Goal: Use online tool/utility: Utilize a website feature to perform a specific function

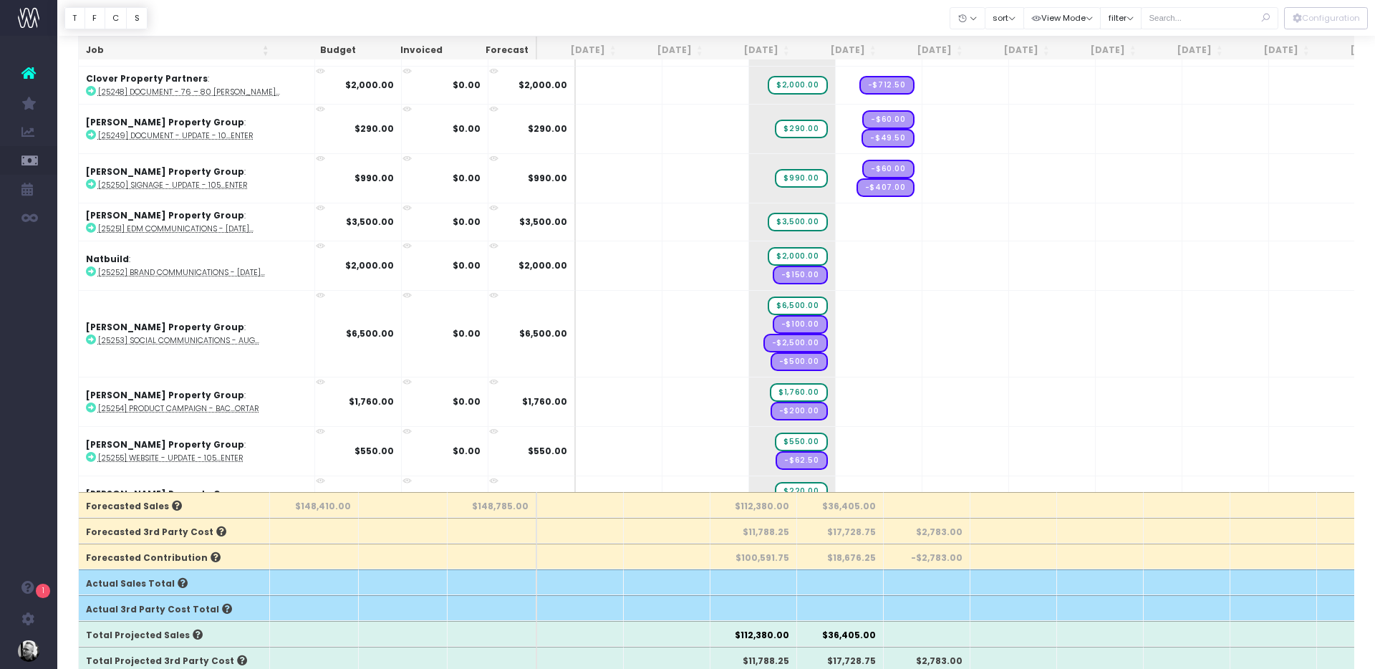
scroll to position [0, 2]
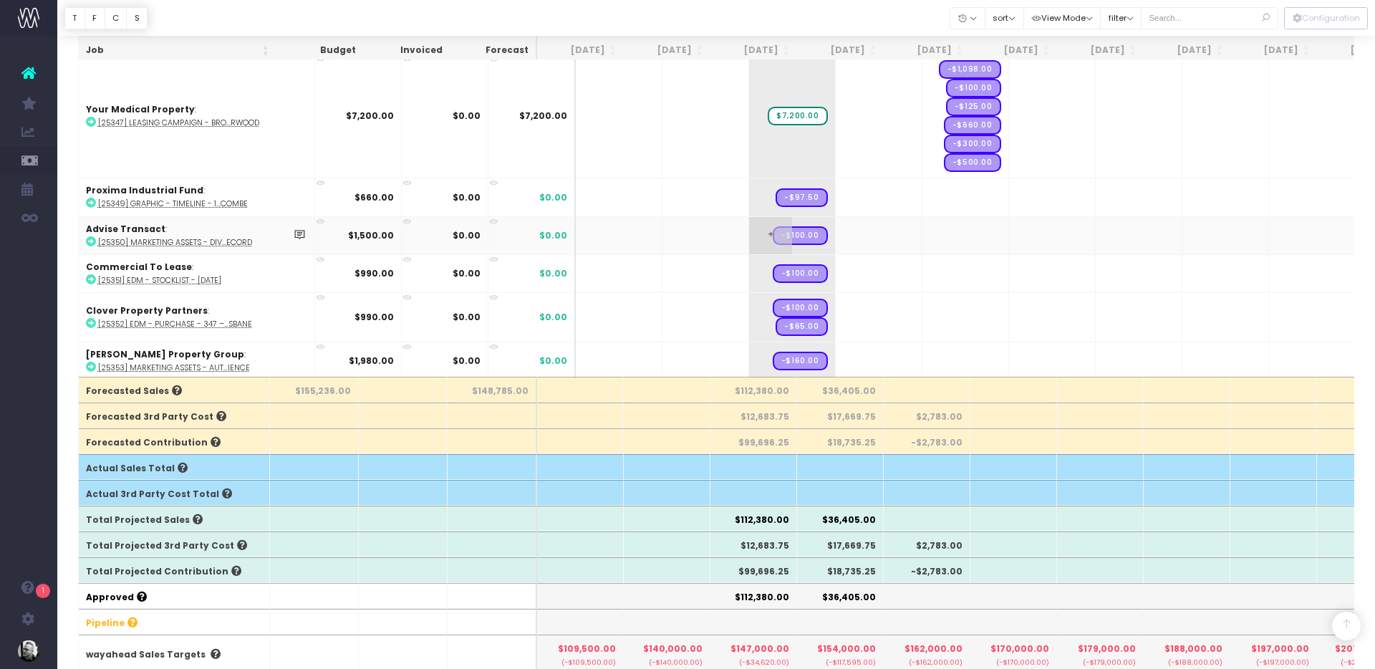
scroll to position [249, 0]
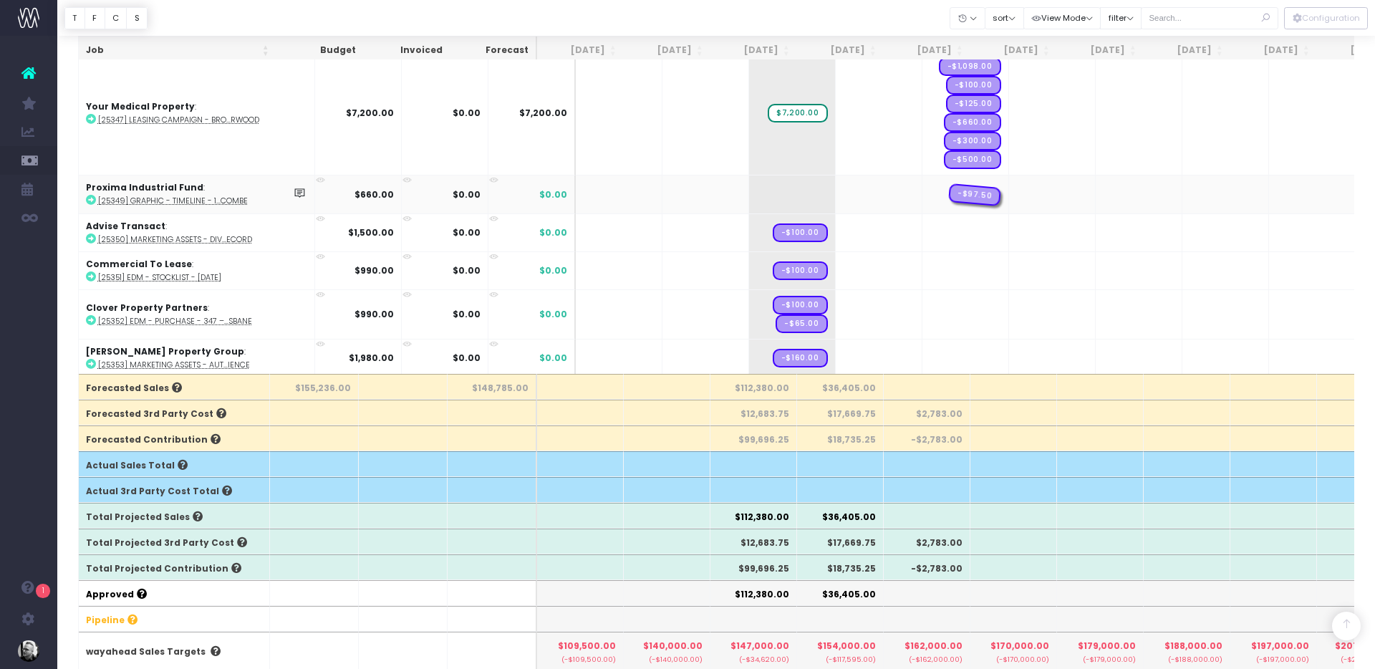
drag, startPoint x: 774, startPoint y: 191, endPoint x: 949, endPoint y: 180, distance: 175.1
drag, startPoint x: 761, startPoint y: 229, endPoint x: 970, endPoint y: 226, distance: 208.4
drag, startPoint x: 786, startPoint y: 266, endPoint x: 1002, endPoint y: 263, distance: 216.3
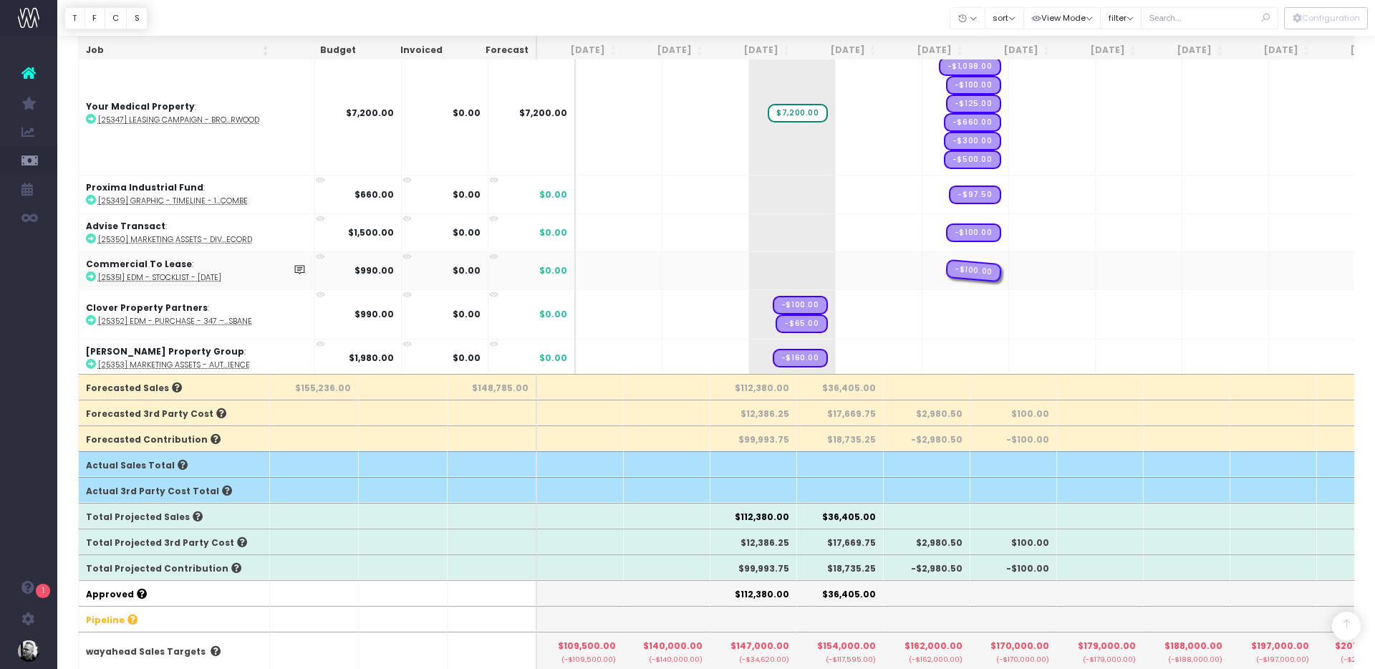
drag, startPoint x: 1026, startPoint y: 265, endPoint x: 961, endPoint y: 269, distance: 64.6
drag, startPoint x: 763, startPoint y: 350, endPoint x: 940, endPoint y: 349, distance: 176.9
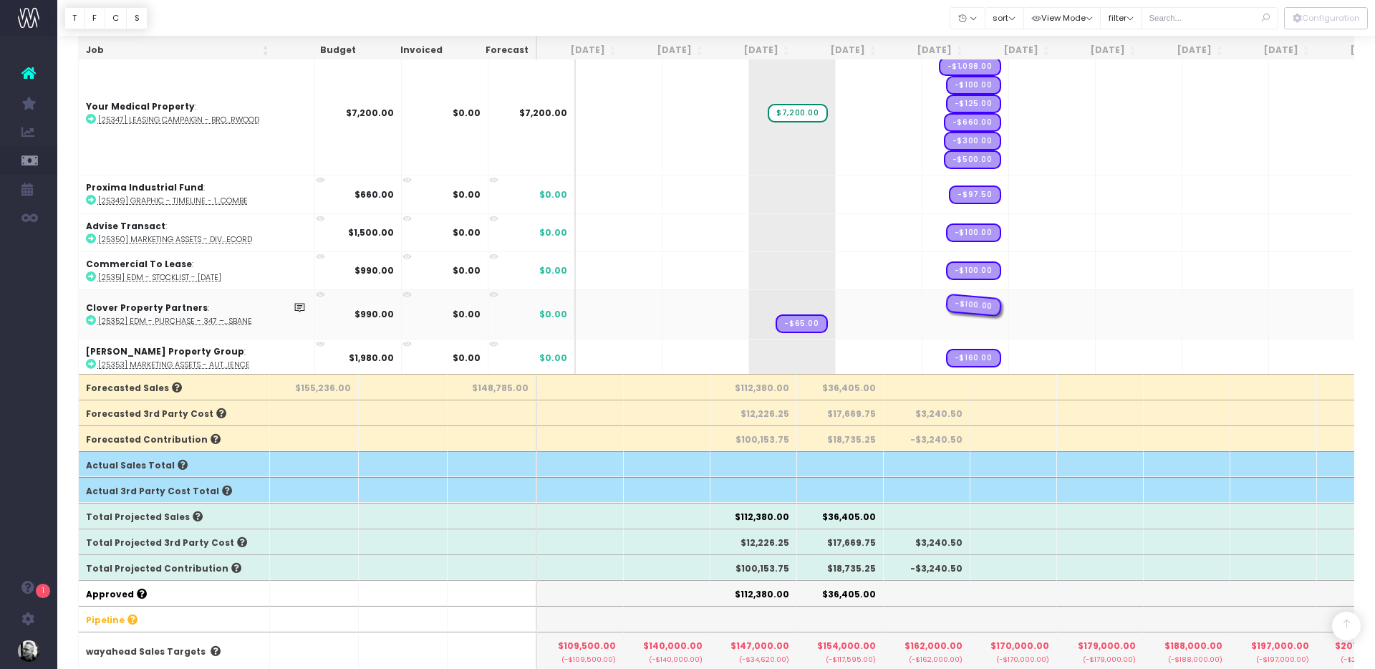
drag, startPoint x: 763, startPoint y: 298, endPoint x: 949, endPoint y: 294, distance: 186.3
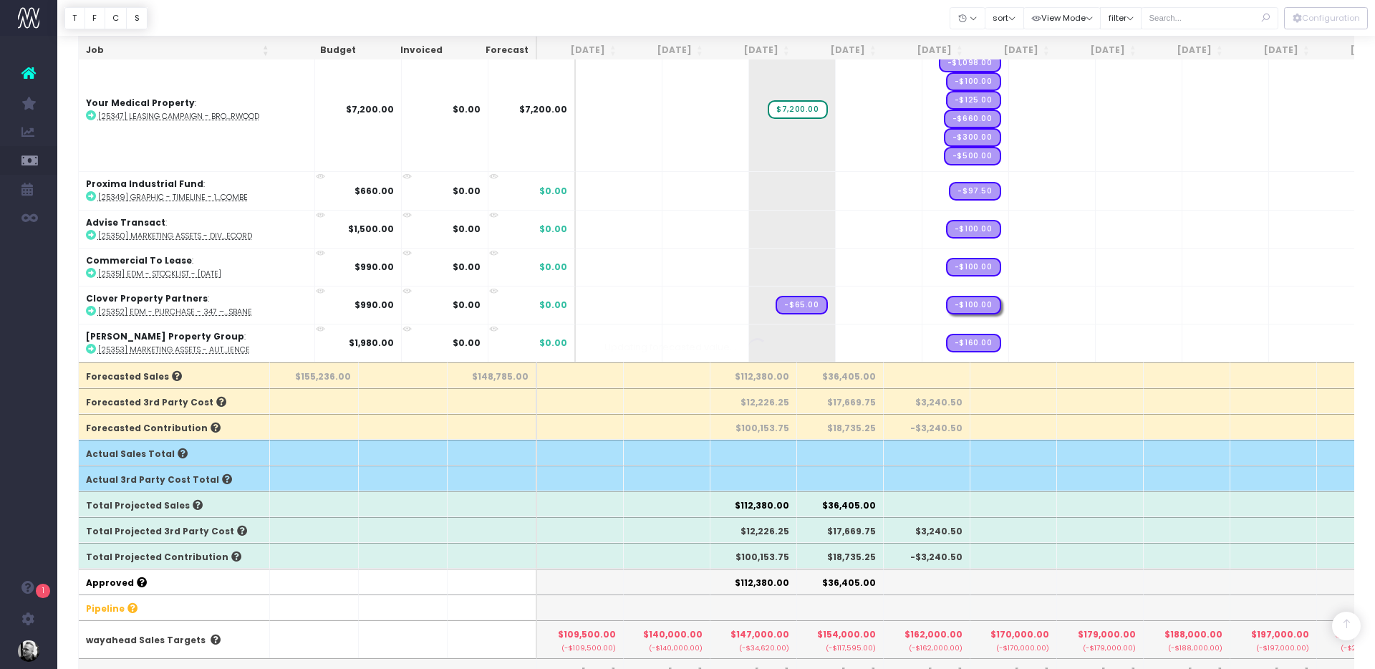
scroll to position [4521, 0]
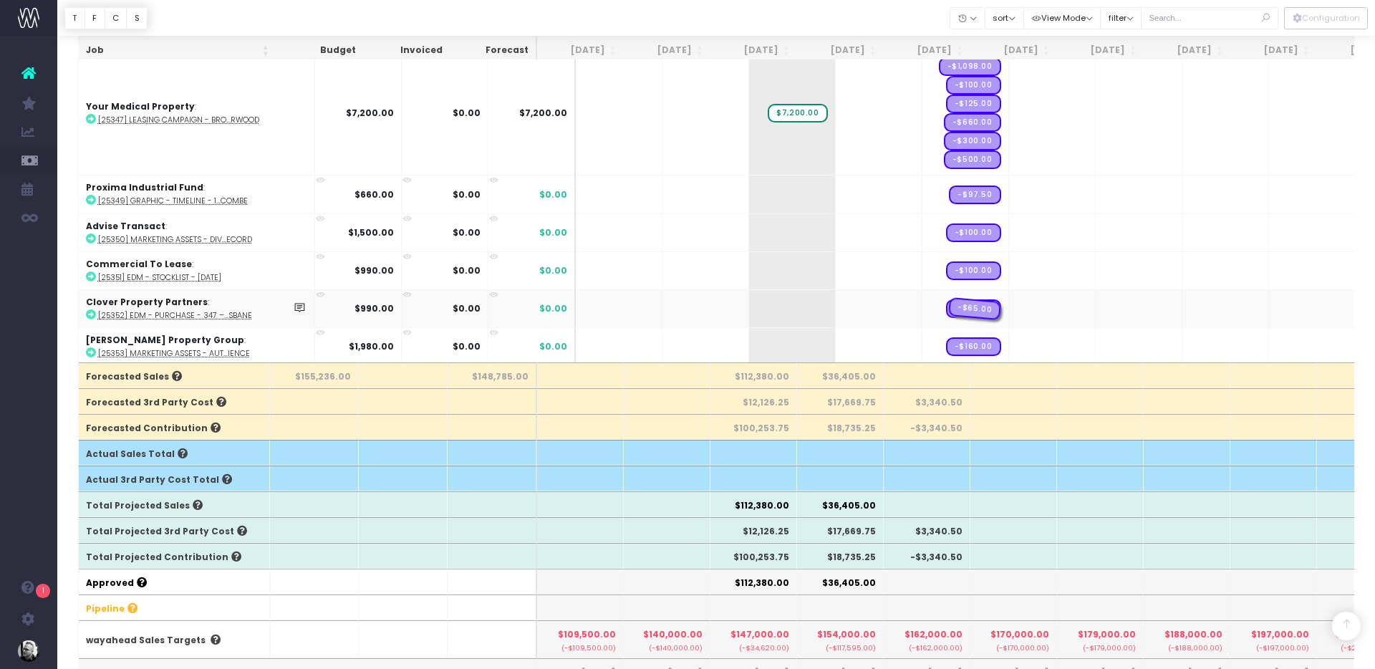
drag, startPoint x: 763, startPoint y: 305, endPoint x: 929, endPoint y: 295, distance: 165.8
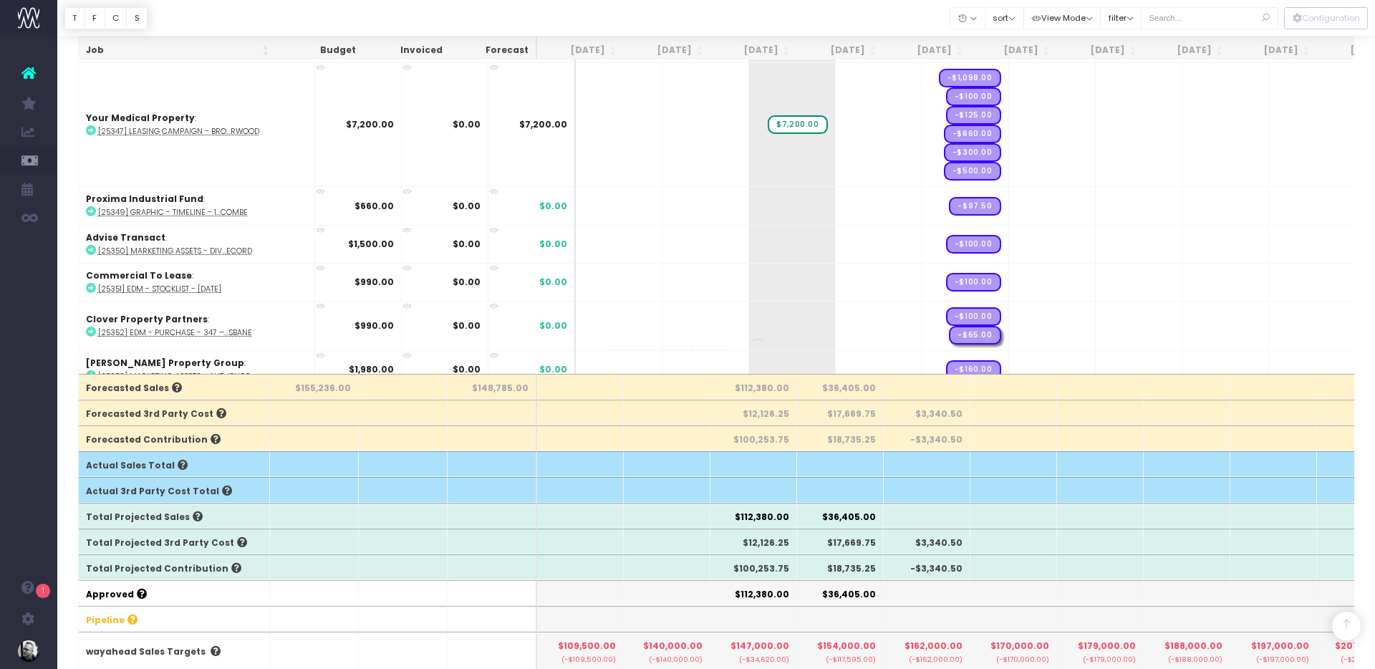
scroll to position [4533, 0]
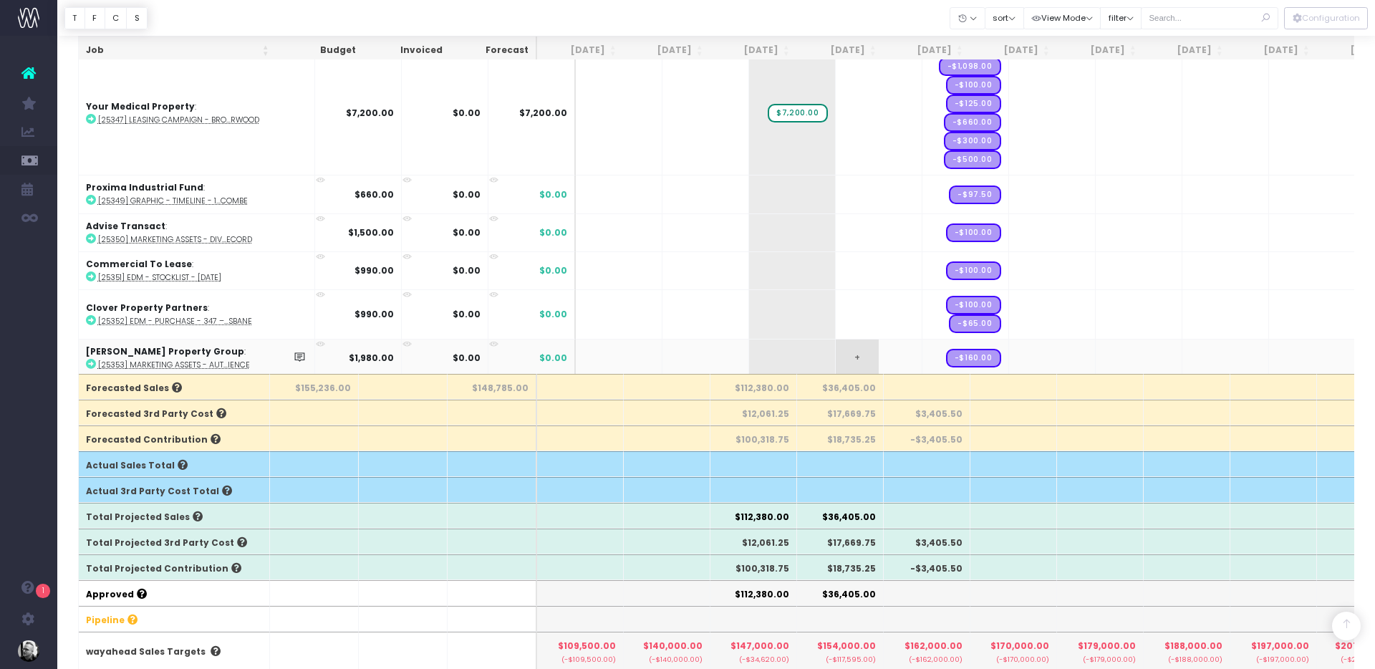
click at [836, 355] on span "+" at bounding box center [857, 357] width 43 height 37
click at [823, 318] on body "Oh my... this is bad. [PERSON_NAME] wasn't able to load this page. Please conta…" at bounding box center [687, 85] width 1375 height 669
click at [817, 302] on div at bounding box center [687, 334] width 1375 height 669
click at [836, 306] on span "+" at bounding box center [857, 314] width 43 height 49
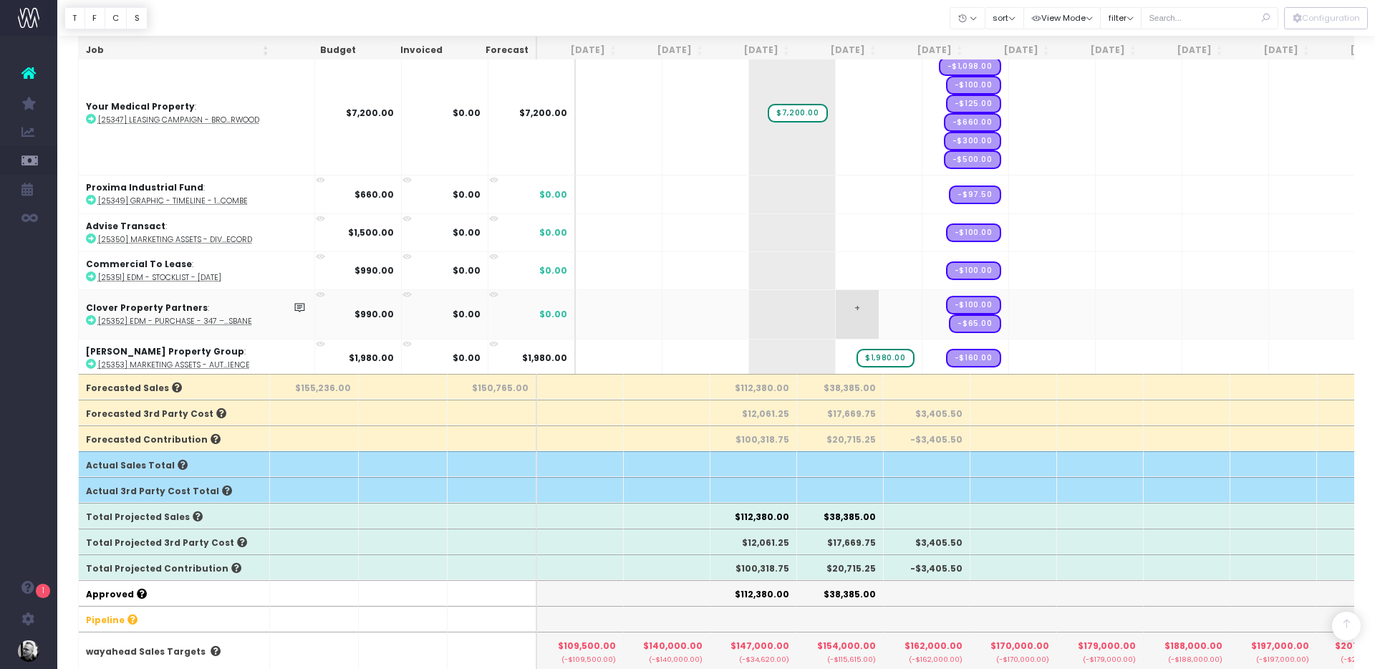
click at [836, 306] on span "+" at bounding box center [857, 314] width 43 height 49
click at [824, 245] on body "Oh my... this is bad. [PERSON_NAME] wasn't able to load this page. Please conta…" at bounding box center [687, 85] width 1375 height 669
click at [818, 263] on div at bounding box center [687, 334] width 1375 height 669
click at [836, 268] on span "+" at bounding box center [857, 270] width 43 height 37
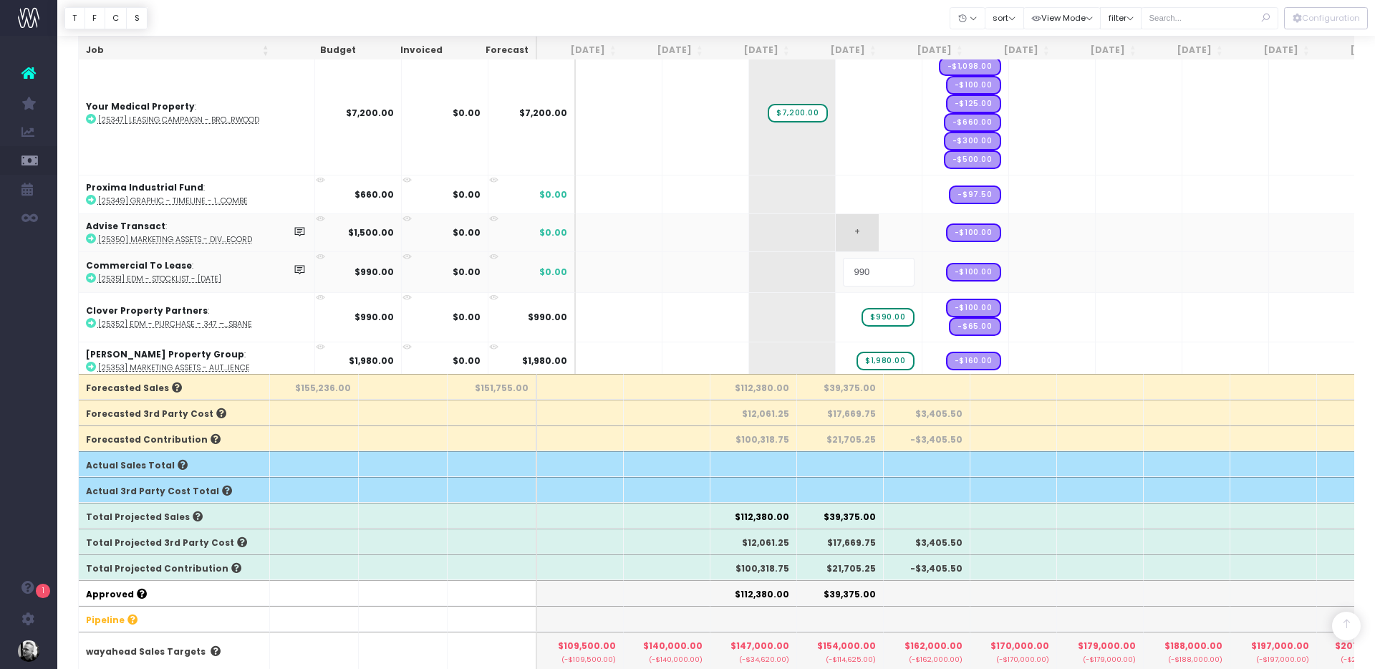
click at [818, 233] on body "Oh my... this is bad. [PERSON_NAME] wasn't able to load this page. Please conta…" at bounding box center [687, 85] width 1375 height 669
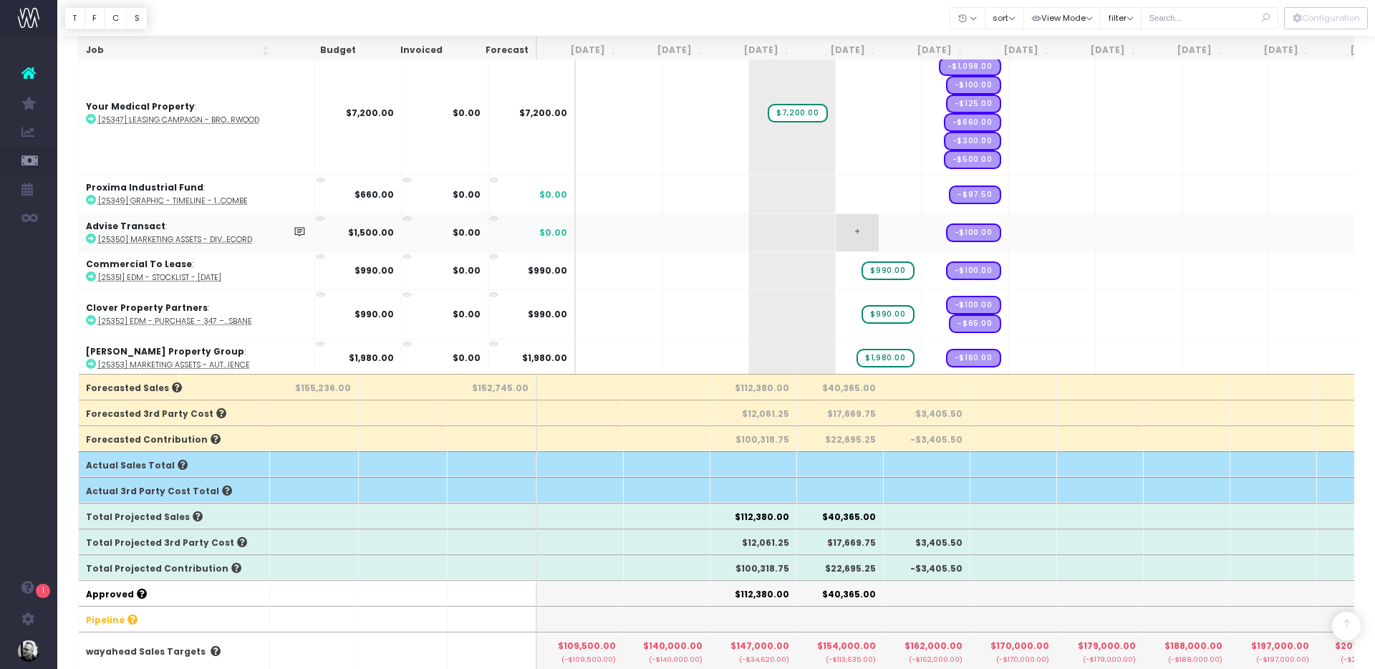
click at [836, 227] on span "+" at bounding box center [857, 232] width 43 height 37
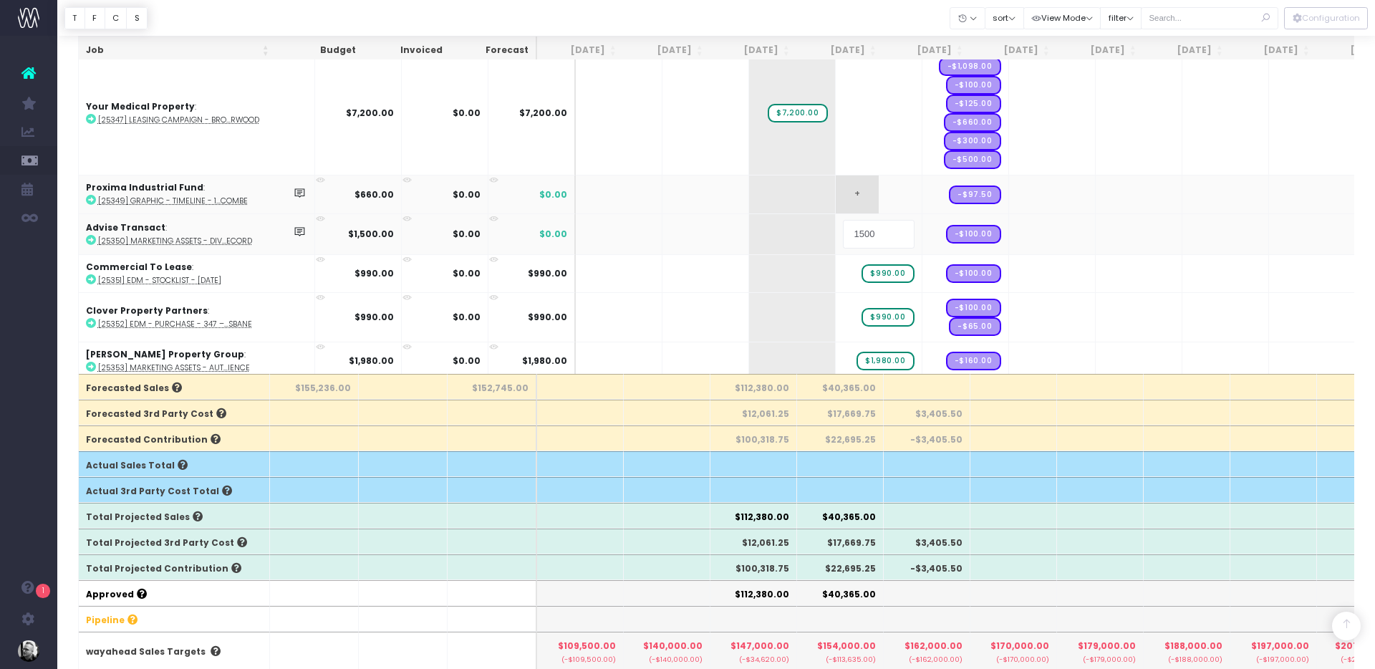
click at [816, 198] on body "Oh my... this is bad. [PERSON_NAME] wasn't able to load this page. Please conta…" at bounding box center [687, 85] width 1375 height 669
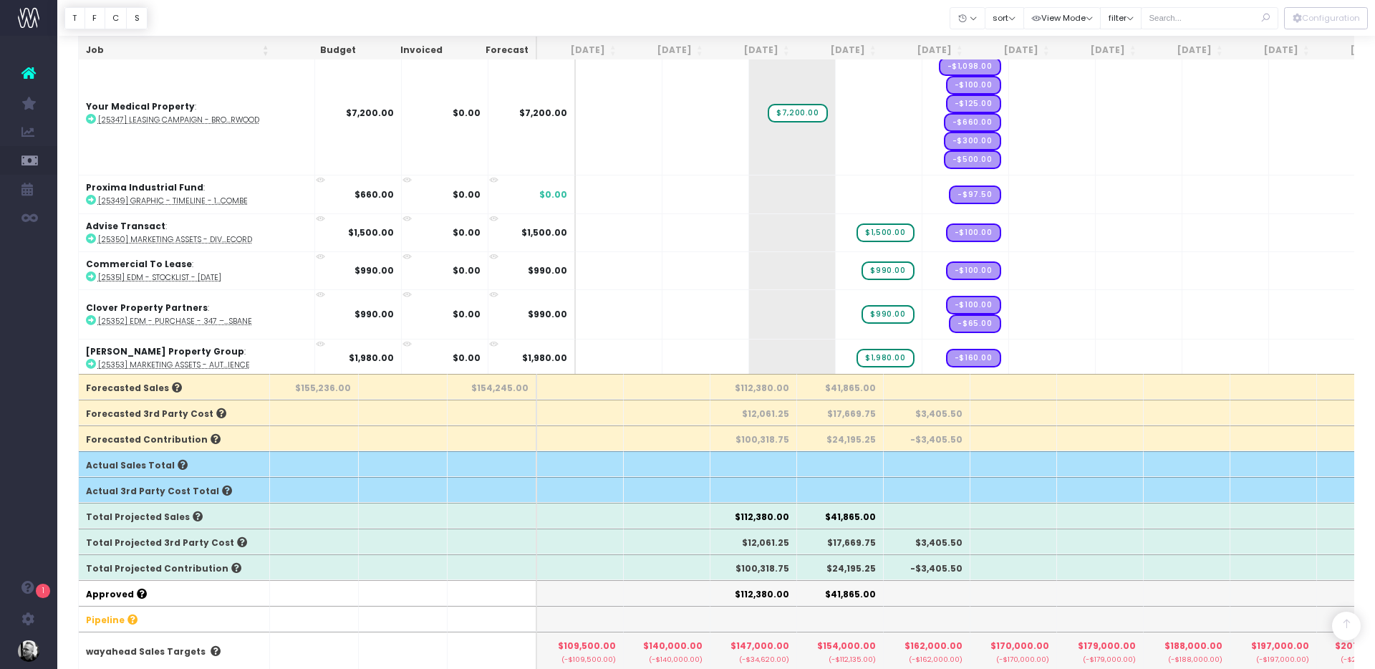
click at [0, 0] on span "+" at bounding box center [0, 0] width 0 height 0
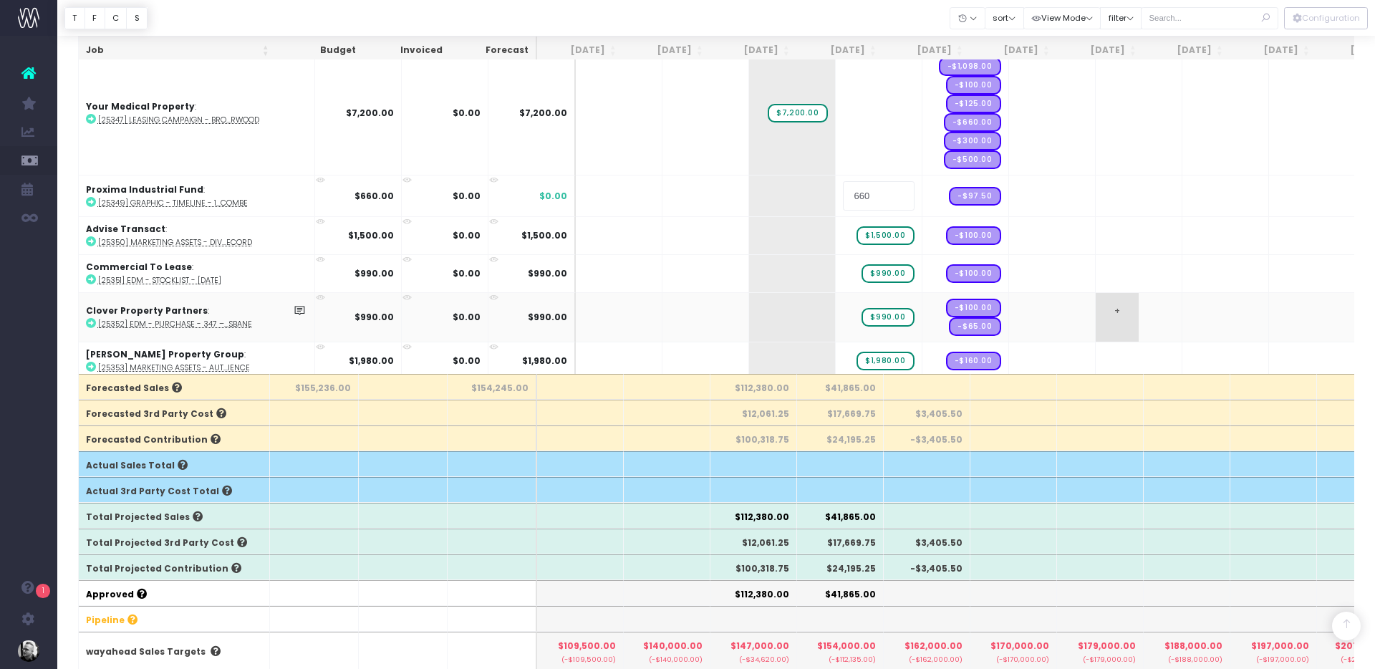
click at [1126, 312] on body "Oh my... this is bad. [PERSON_NAME] wasn't able to load this page. Please conta…" at bounding box center [687, 85] width 1375 height 669
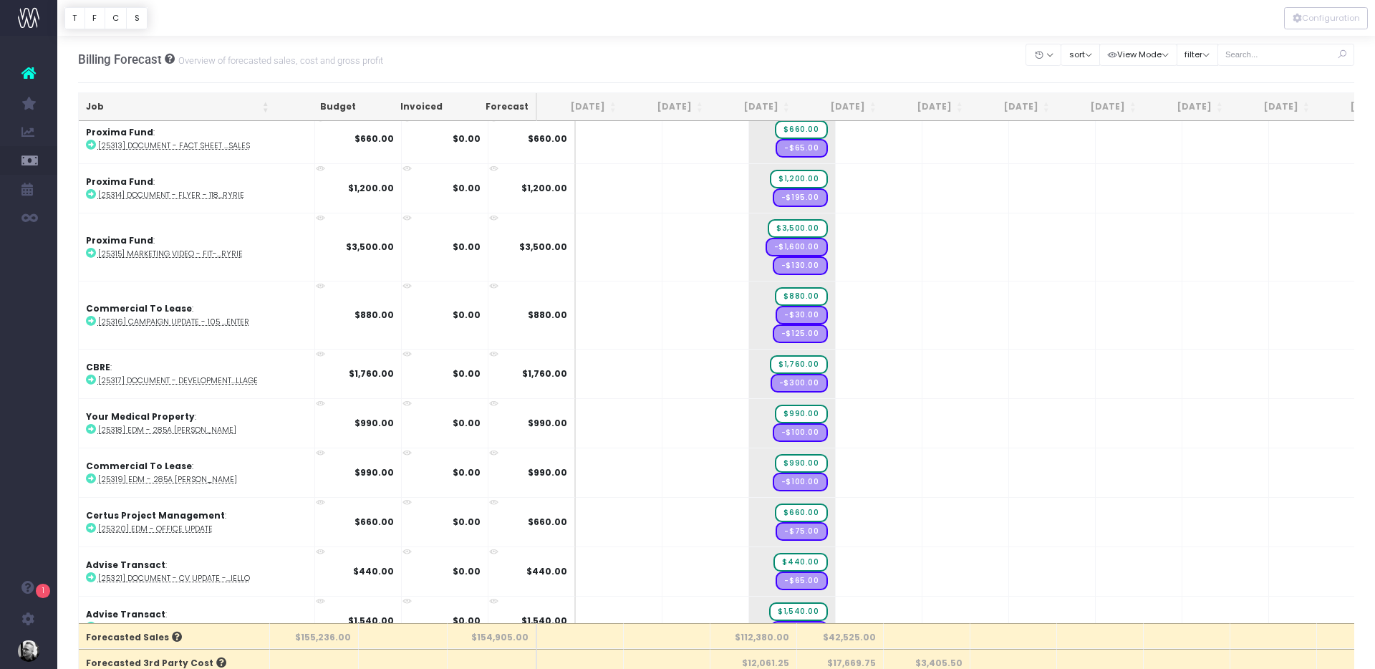
scroll to position [2775, 0]
